Goal: Task Accomplishment & Management: Manage account settings

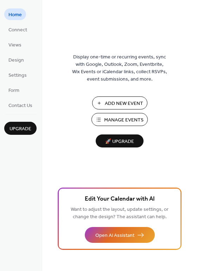
click at [119, 116] on span "Manage Events" at bounding box center [123, 119] width 39 height 7
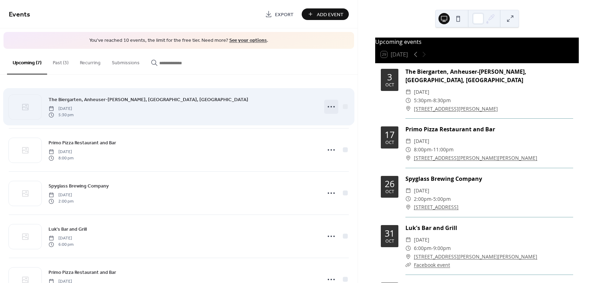
click at [330, 107] on circle at bounding box center [330, 106] width 1 height 1
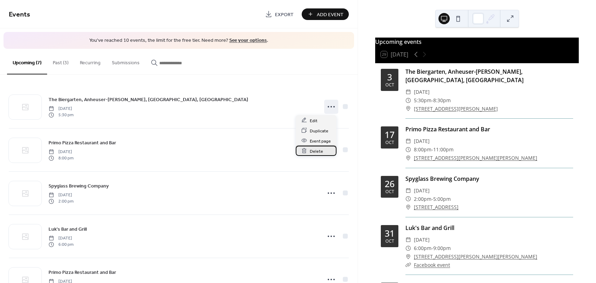
click at [316, 152] on span "Delete" at bounding box center [316, 151] width 13 height 7
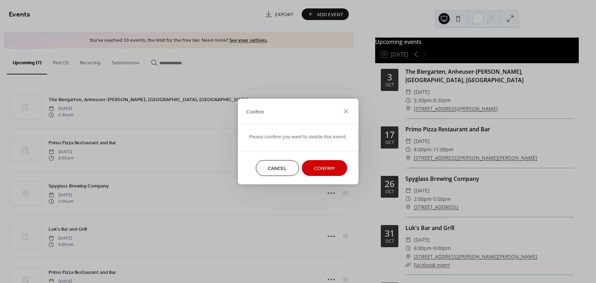
click at [319, 166] on span "Confirm" at bounding box center [324, 168] width 21 height 7
